Goal: Task Accomplishment & Management: Use online tool/utility

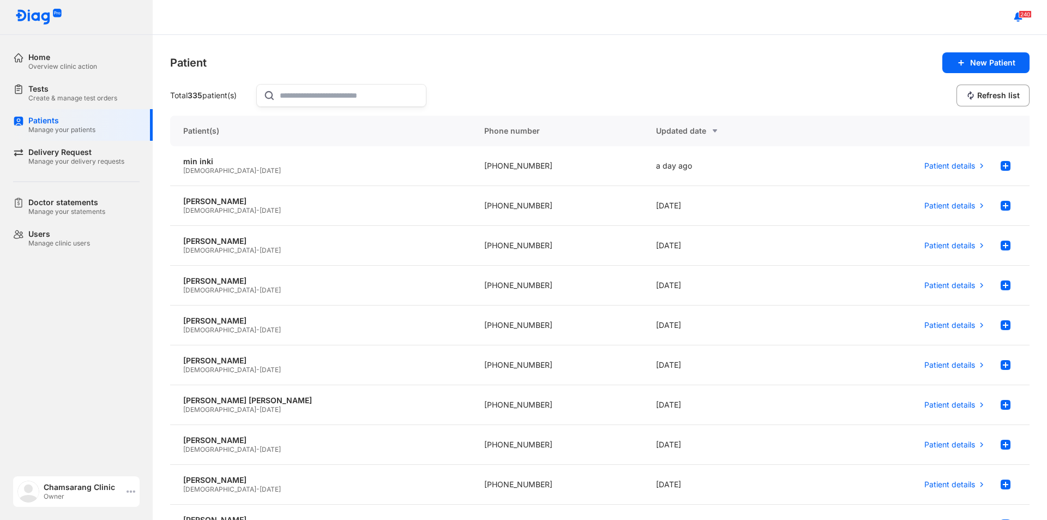
click at [135, 481] on div "Chamsarang Clinic Owner" at bounding box center [76, 491] width 127 height 31
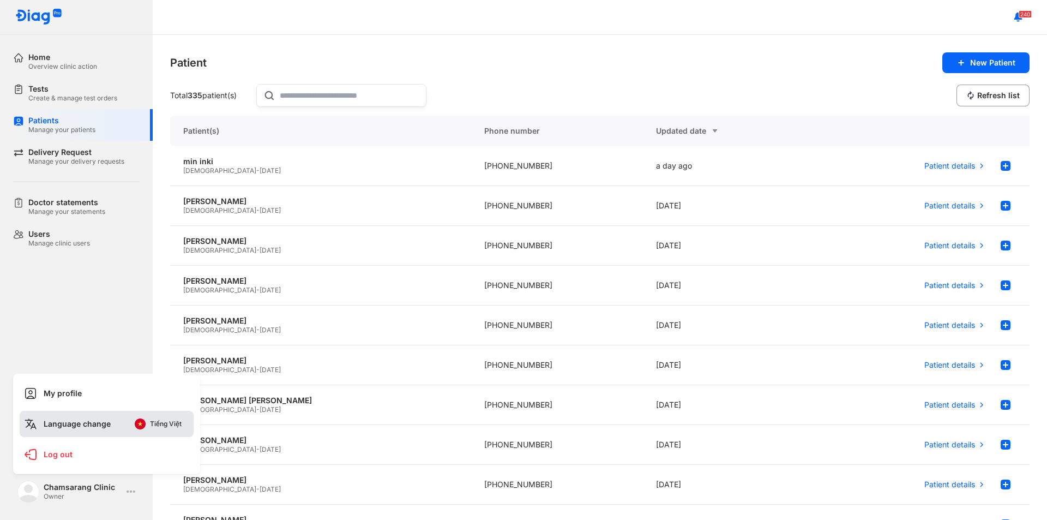
click at [144, 423] on img at bounding box center [140, 423] width 11 height 11
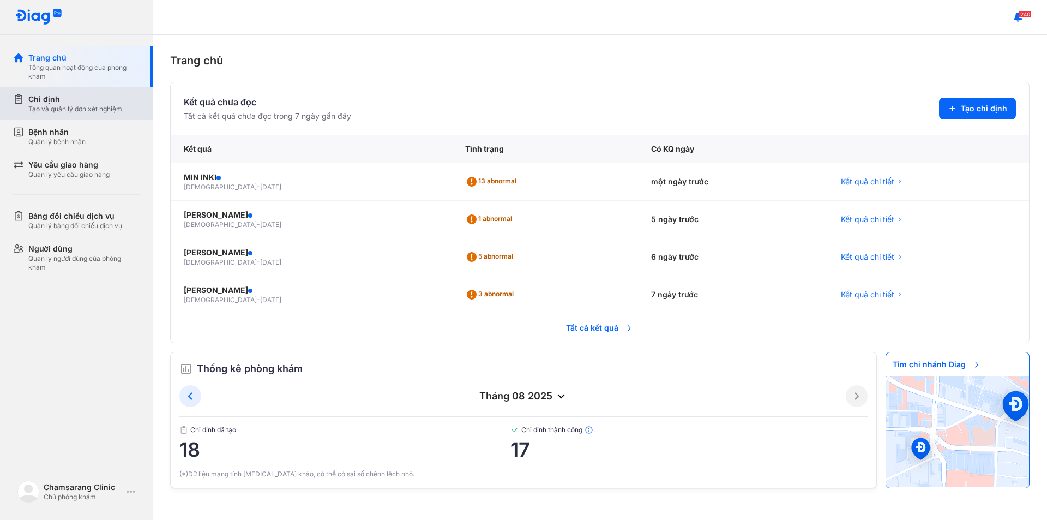
click at [81, 112] on div "Tạo và quản lý đơn xét nghiệm" at bounding box center [75, 109] width 94 height 9
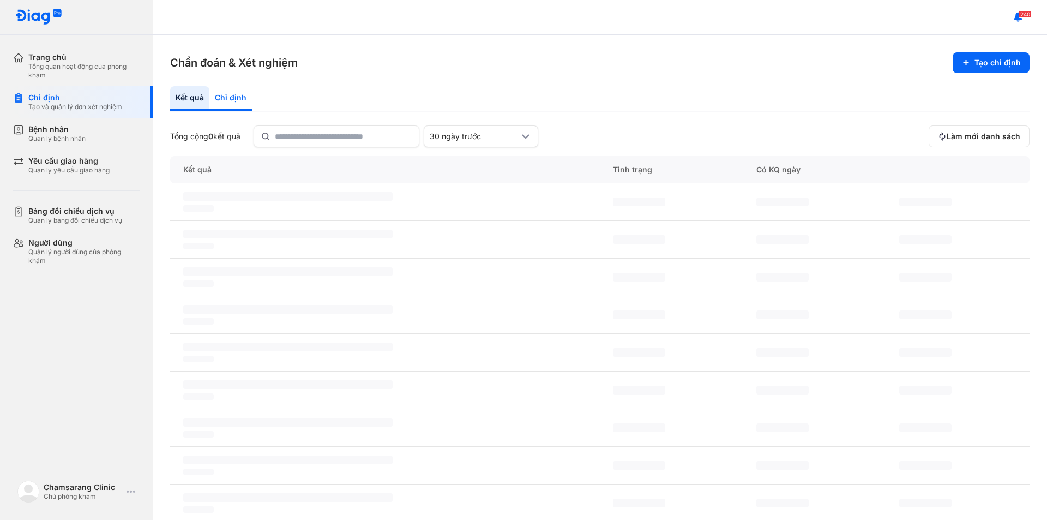
click at [244, 101] on div "Chỉ định" at bounding box center [230, 98] width 43 height 25
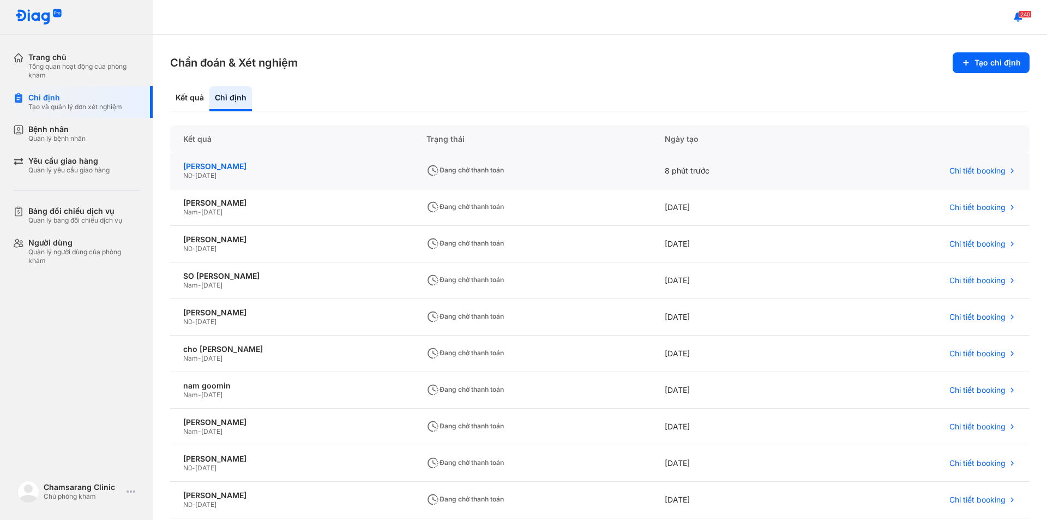
click at [306, 165] on div "jung min jee" at bounding box center [291, 166] width 217 height 10
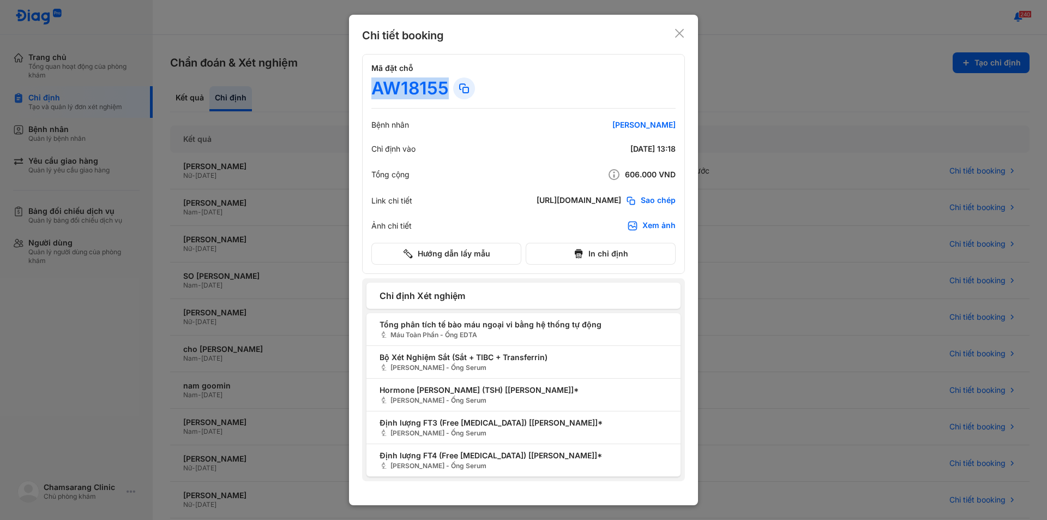
drag, startPoint x: 377, startPoint y: 79, endPoint x: 444, endPoint y: 86, distance: 67.4
click at [444, 86] on div "AW18155" at bounding box center [409, 88] width 77 height 22
copy div "AW18155"
click at [682, 34] on icon at bounding box center [679, 33] width 11 height 11
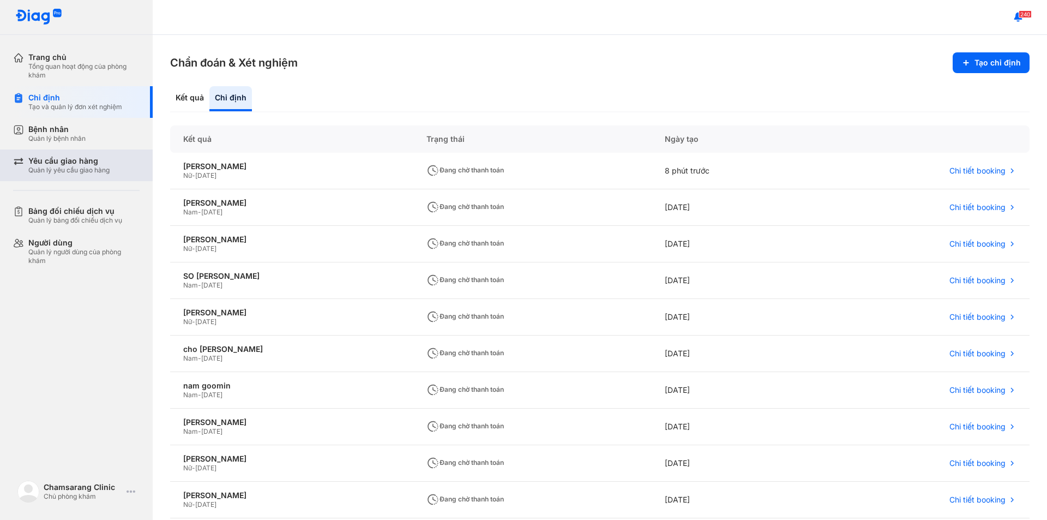
click at [61, 161] on div "Yêu cầu giao hàng" at bounding box center [68, 161] width 81 height 10
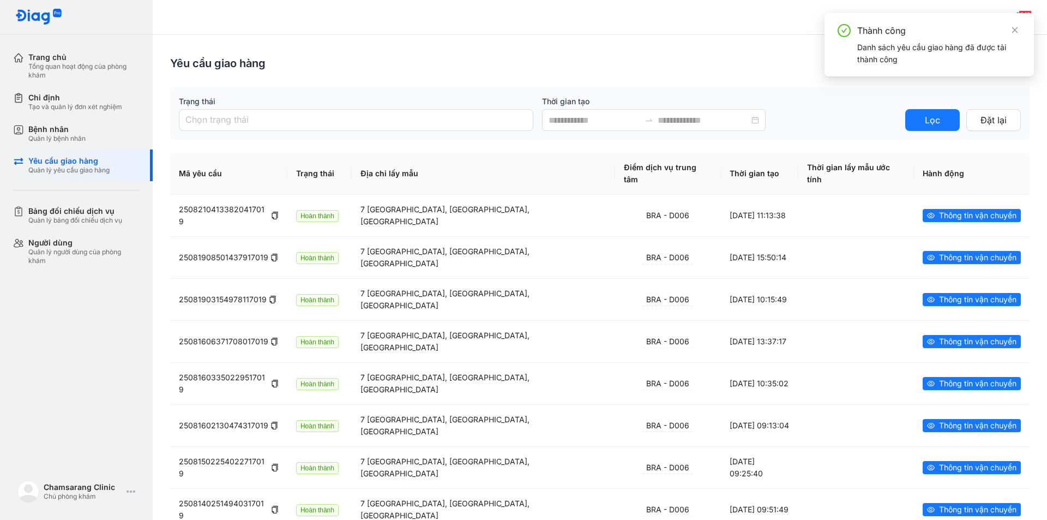
click at [1007, 27] on div "Thành công" at bounding box center [939, 30] width 164 height 13
click at [1014, 29] on icon "close" at bounding box center [1015, 30] width 6 height 6
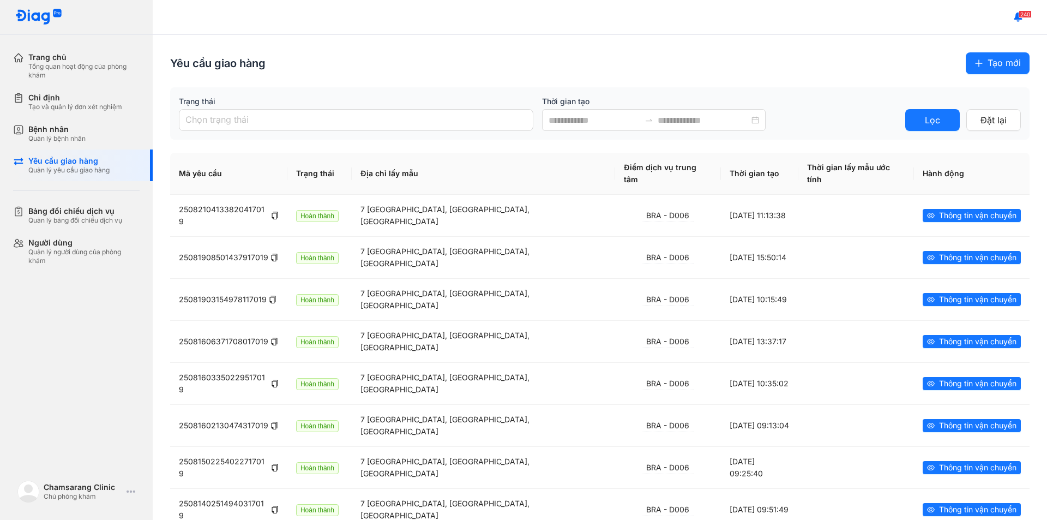
click at [974, 65] on icon "plus" at bounding box center [978, 63] width 9 height 9
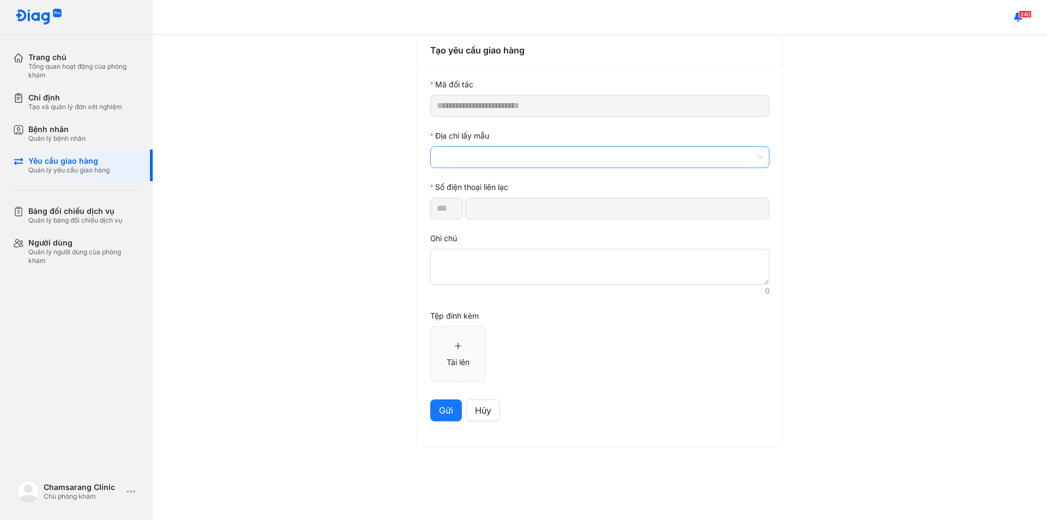
click at [463, 160] on span at bounding box center [600, 157] width 326 height 21
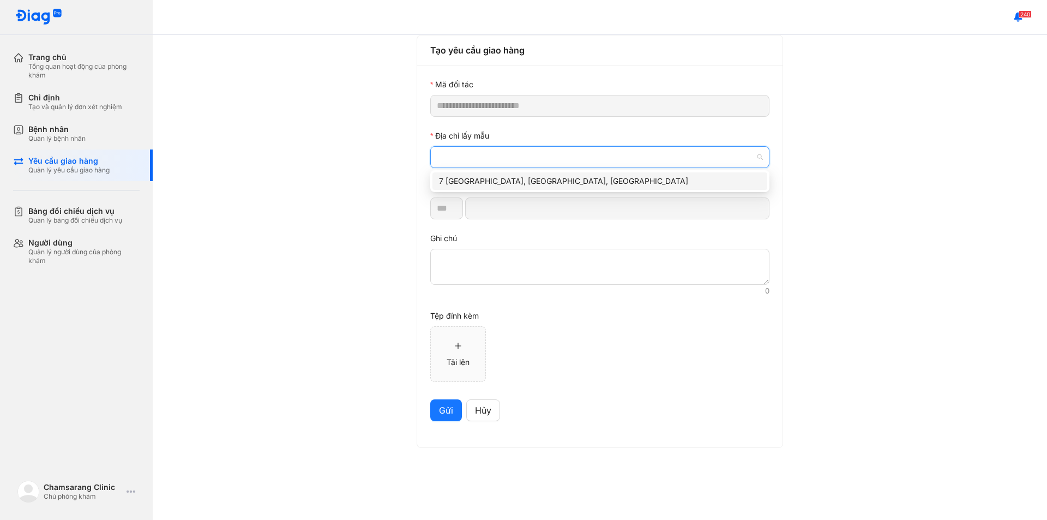
click at [464, 179] on div "7 Hà Huy Tập, Tân Phong, Quận 7, Thành phố Hồ Chí Minh" at bounding box center [600, 181] width 322 height 12
type input "*********"
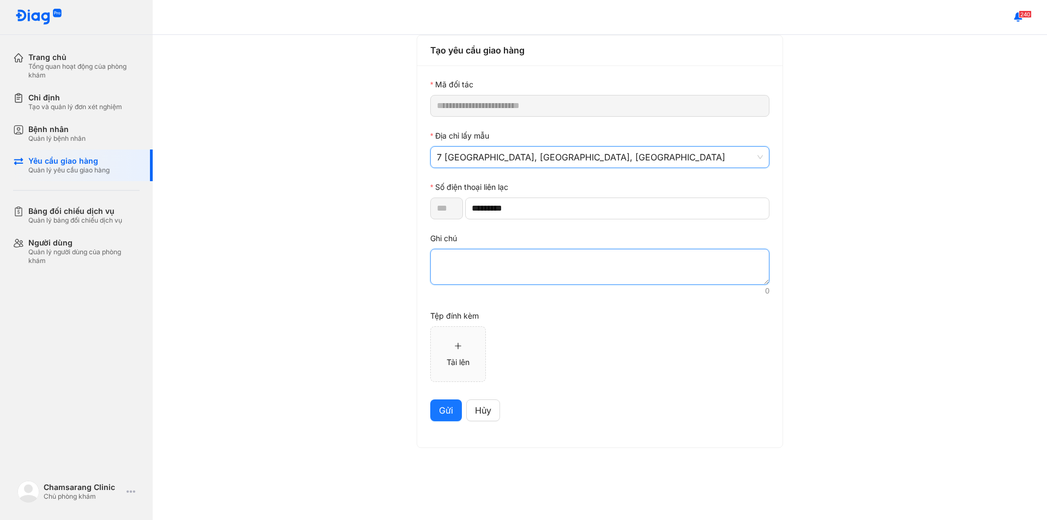
click at [461, 265] on textarea at bounding box center [599, 267] width 339 height 36
paste textarea "*******"
type textarea "*******"
click at [442, 411] on span "Gửi" at bounding box center [446, 411] width 14 height 14
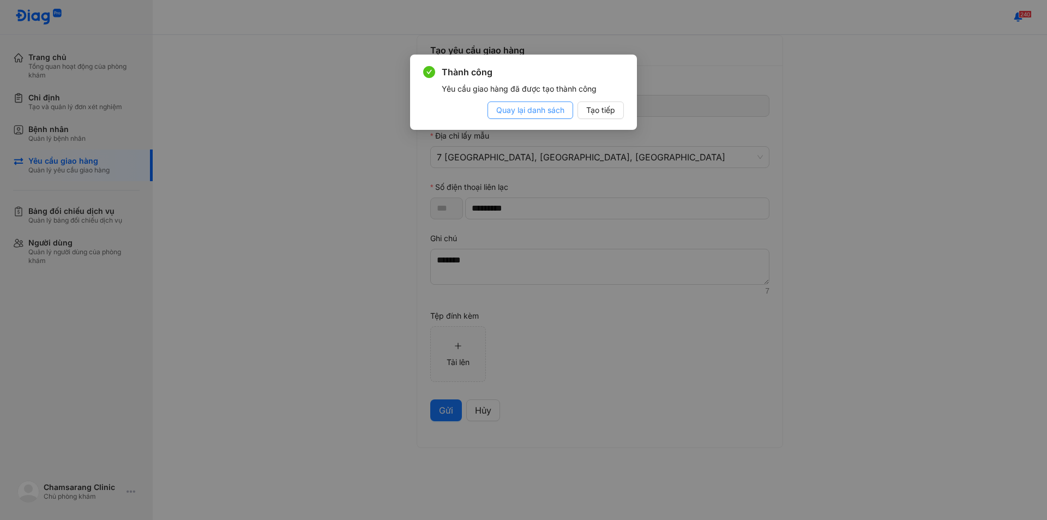
click at [545, 111] on span "Quay lại danh sách" at bounding box center [530, 110] width 68 height 12
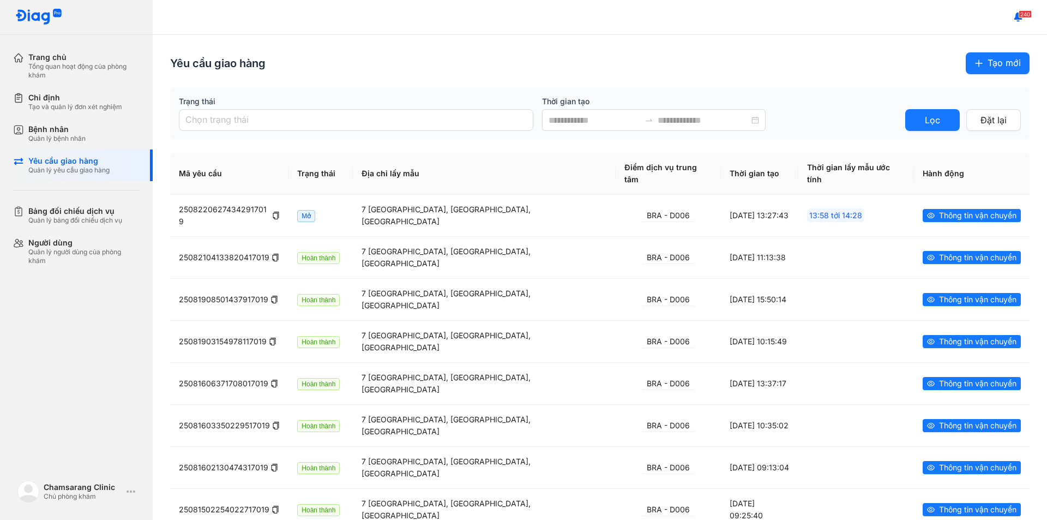
click at [456, 55] on div "Yêu cầu giao hàng Tạo mới" at bounding box center [599, 63] width 859 height 22
